Goal: Task Accomplishment & Management: Use online tool/utility

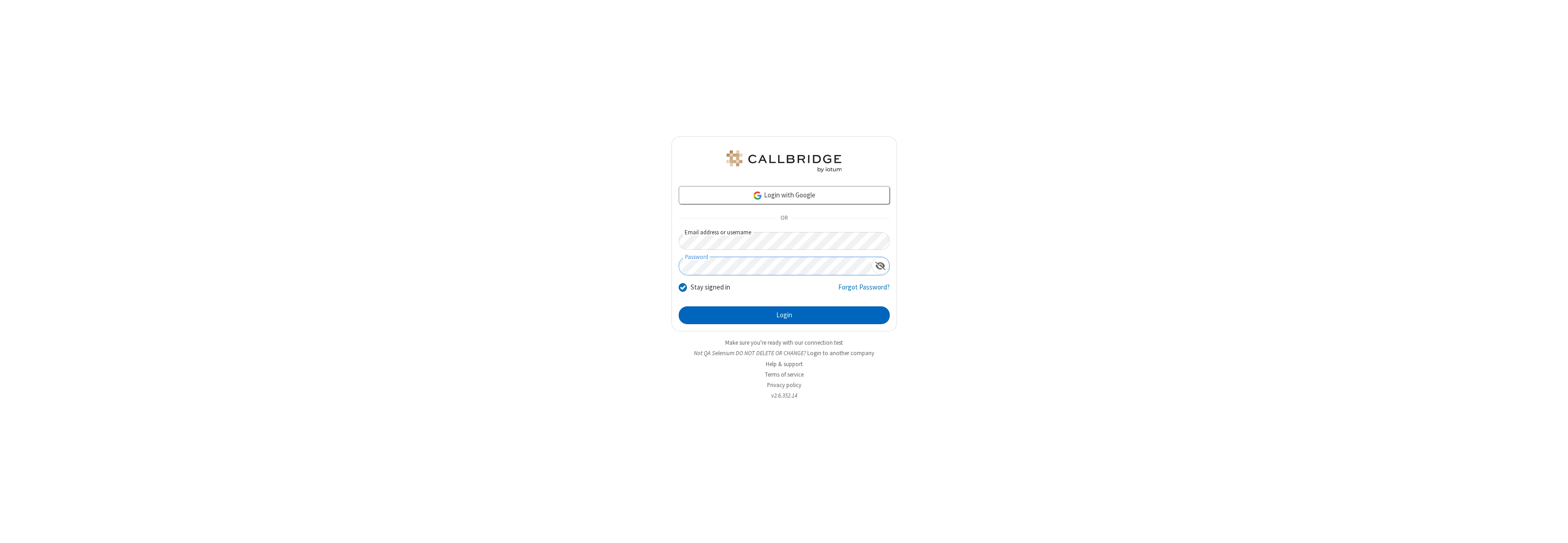
click at [784, 315] on button "Login" at bounding box center [784, 315] width 211 height 18
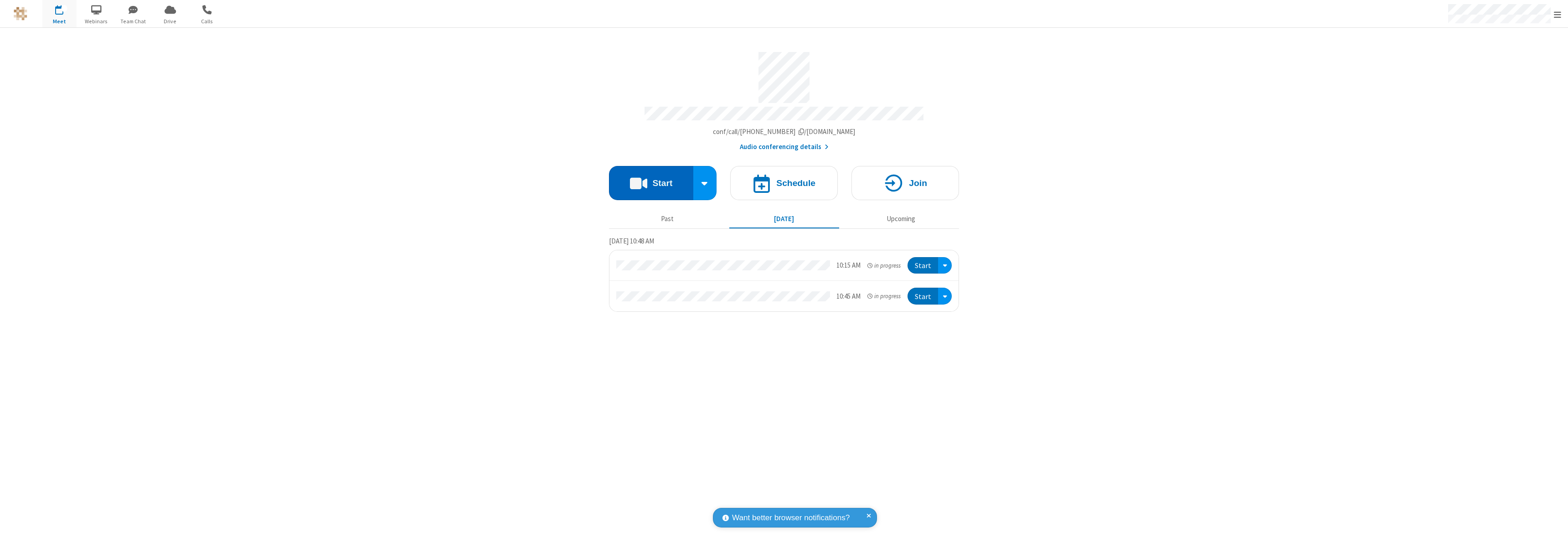
click at [651, 179] on button "Start" at bounding box center [651, 183] width 85 height 34
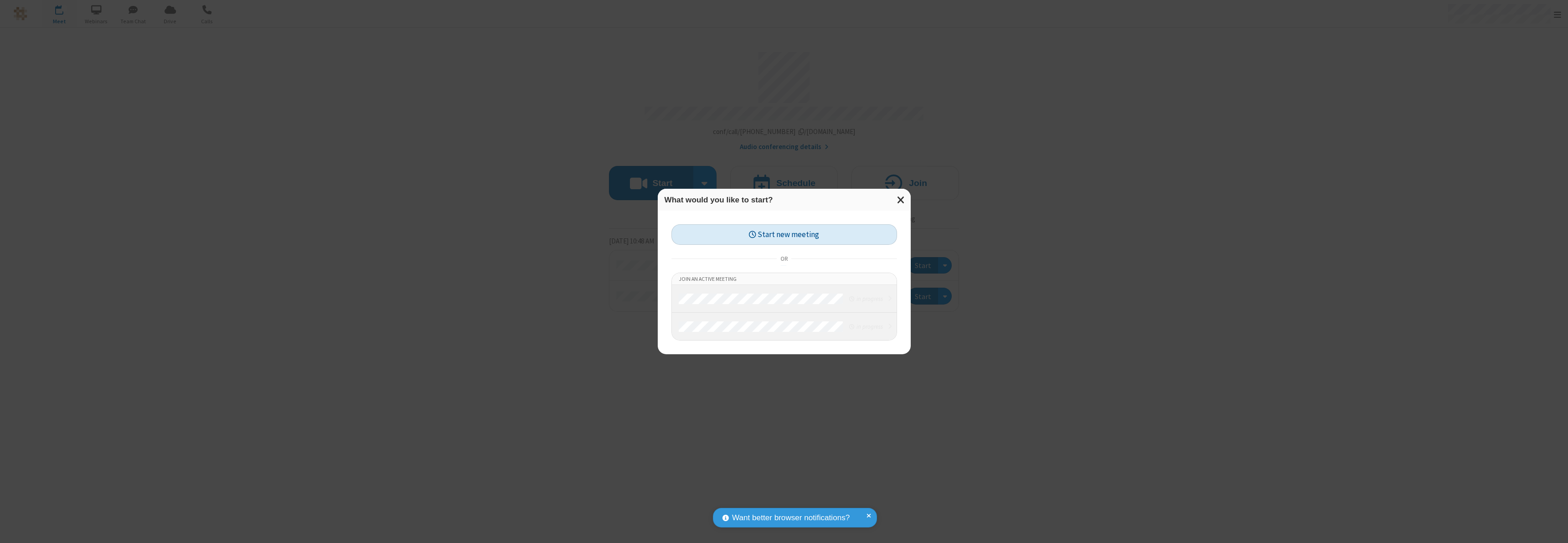
click at [784, 234] on button "Start new meeting" at bounding box center [784, 234] width 226 height 21
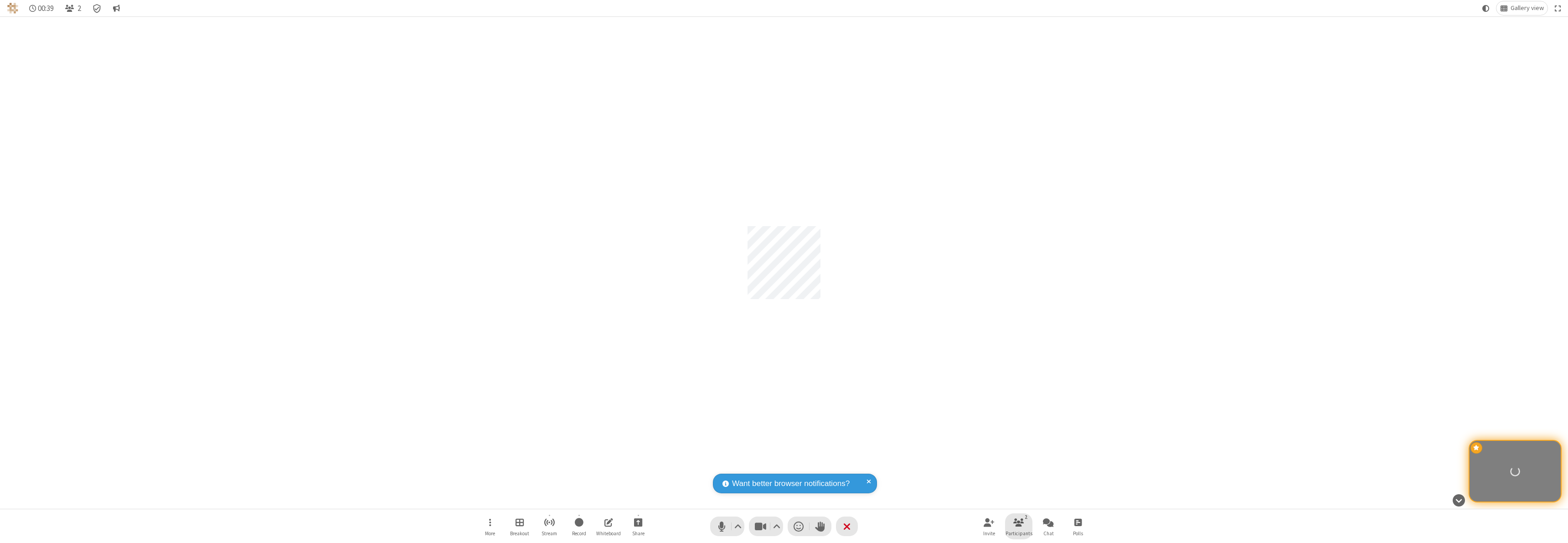
click at [1019, 533] on span "Participants" at bounding box center [1019, 533] width 27 height 5
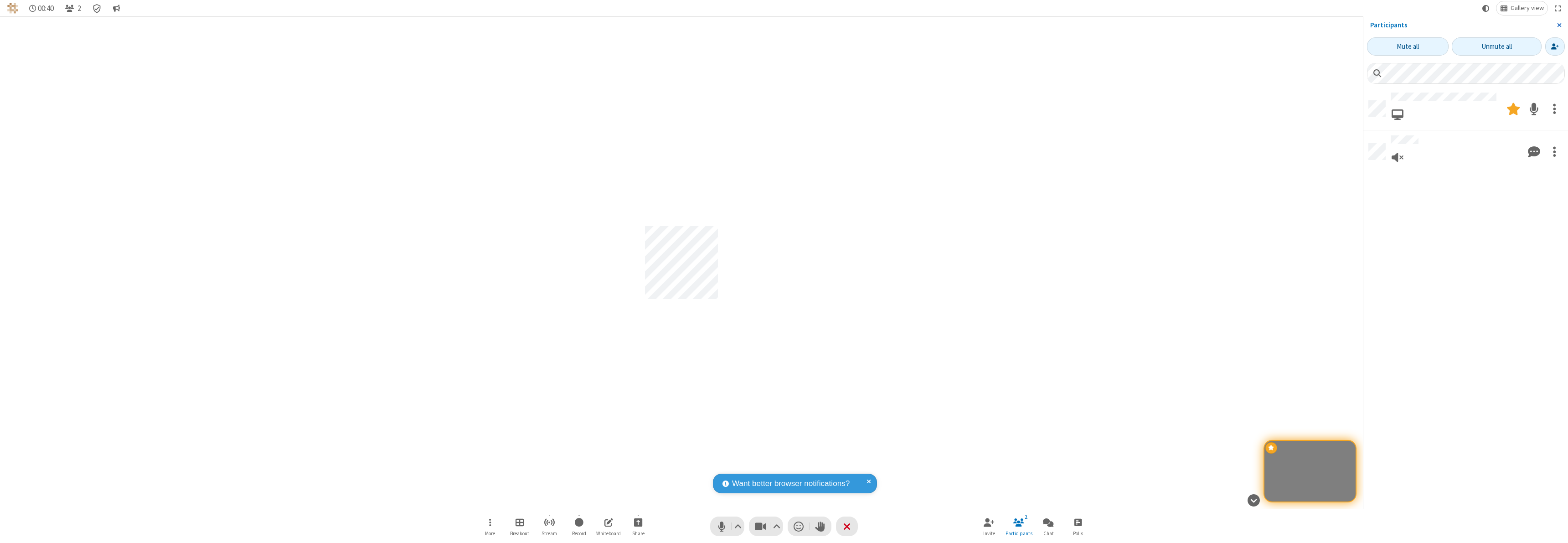
click at [1559, 25] on span "Close sidebar" at bounding box center [1559, 25] width 4 height 7
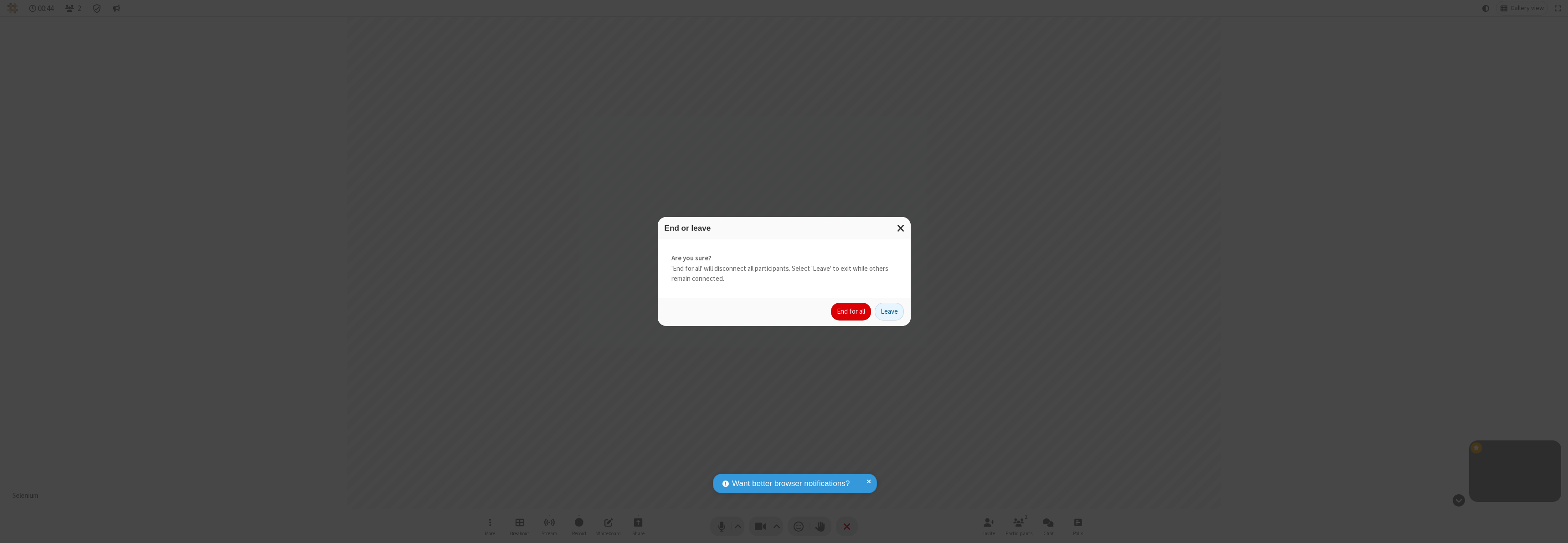
click at [852, 311] on button "End for all" at bounding box center [851, 312] width 40 height 18
